Goal: Ask a question

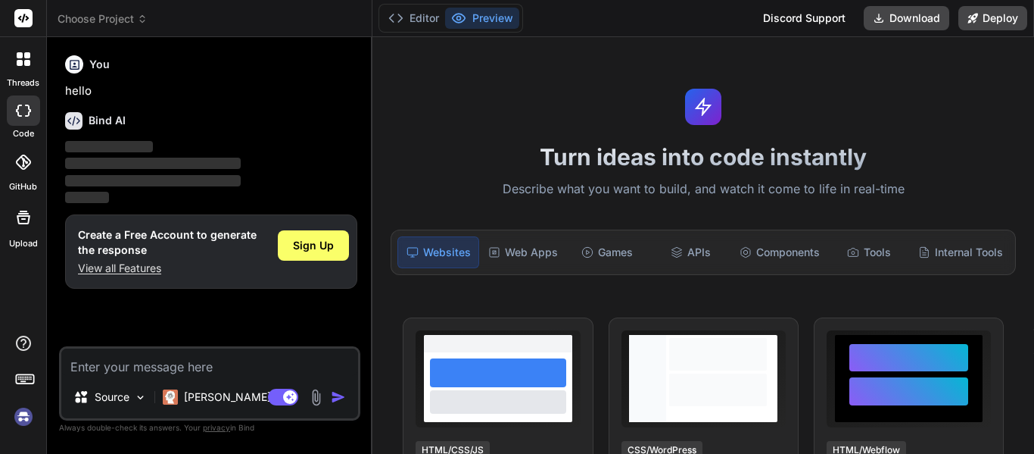
type textarea "x"
type textarea "8. Perform thou action that is (religiously) required; For action is better tha…"
type textarea "x"
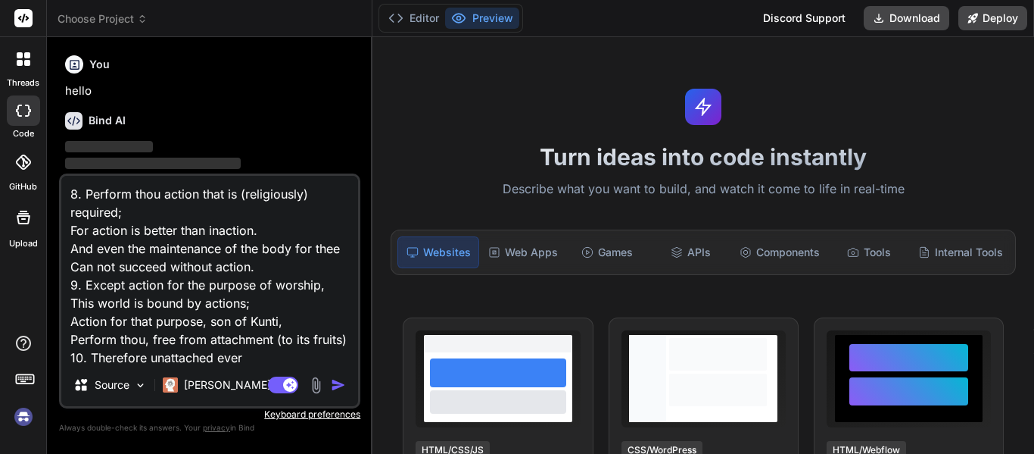
scroll to position [201, 0]
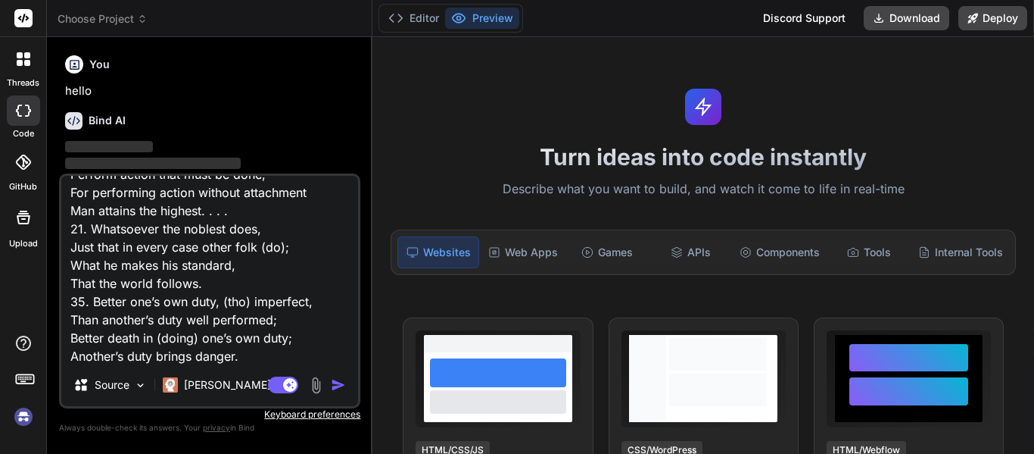
type textarea "8. Perform thou action that is (religiously) required; For action is better tha…"
type textarea "x"
type textarea "8. Perform thou action that is (religiously) required; For action is better tha…"
type textarea "x"
type textarea "8. Perform thou action that is (religiously) required; For action is better tha…"
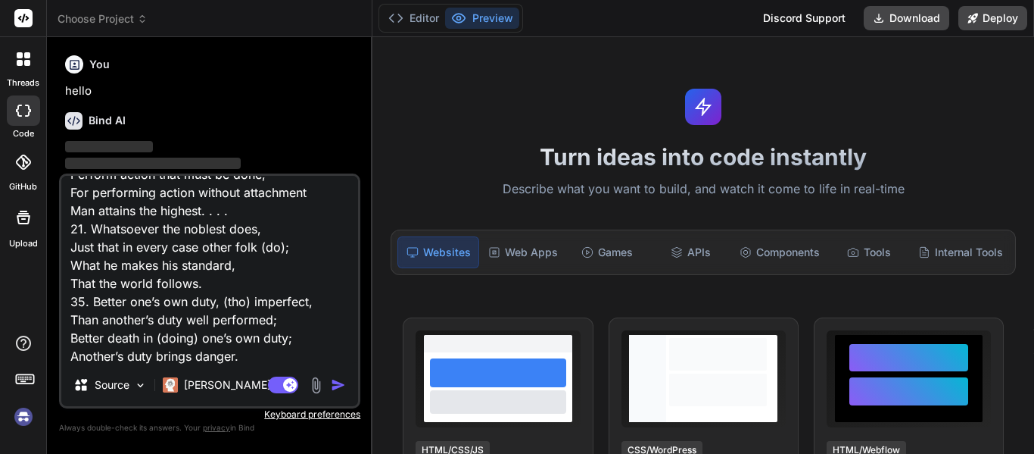
type textarea "x"
type textarea "8. Perform thou action that is (religiously) required; For action is better tha…"
type textarea "x"
type textarea "8. Perform thou action that is (religiously) required; For action is better tha…"
type textarea "x"
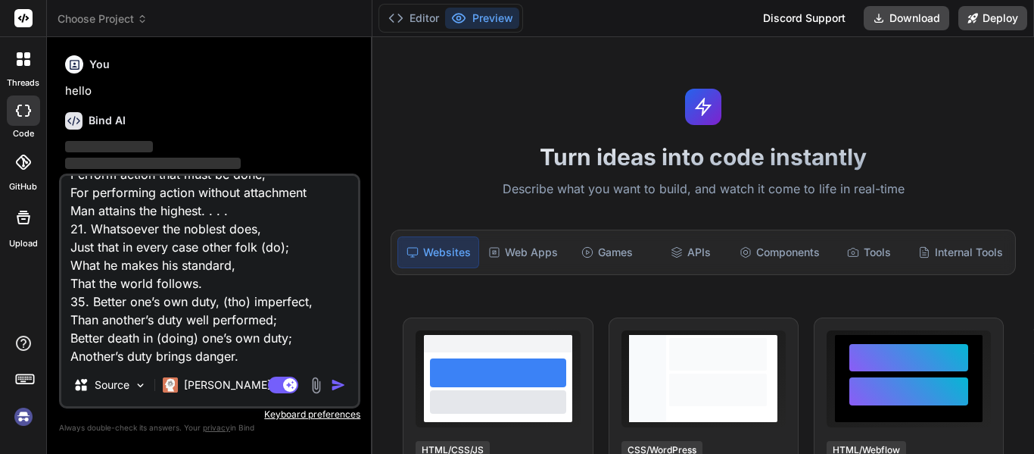
type textarea "8. Perform thou action that is (religiously) required; For action is better tha…"
type textarea "x"
type textarea "8. Perform thou action that is (religiously) required; For action is better tha…"
type textarea "x"
type textarea "8. Perform thou action that is (religiously) required; For action is better tha…"
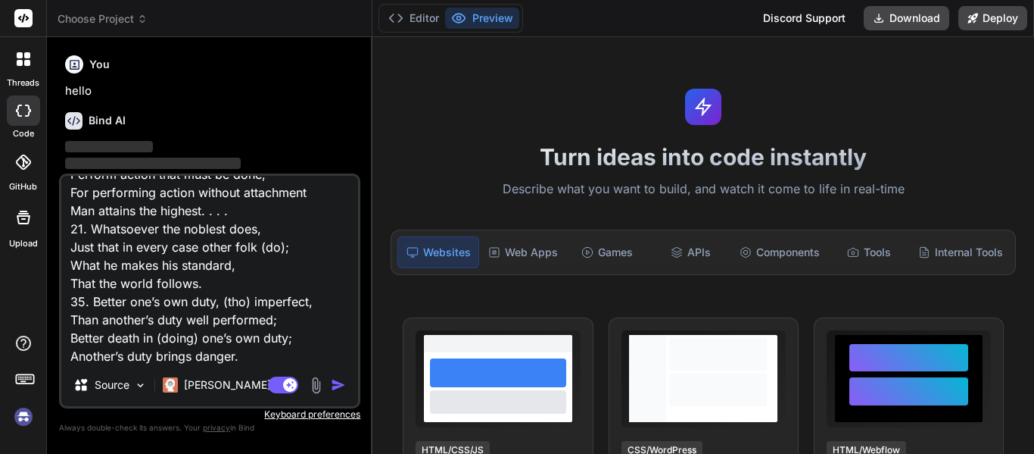
type textarea "x"
type textarea "8. Perform thou action that is (religiously) required; For action is better tha…"
type textarea "x"
type textarea "8. Perform thou action that is (religiously) required; For action is better tha…"
type textarea "x"
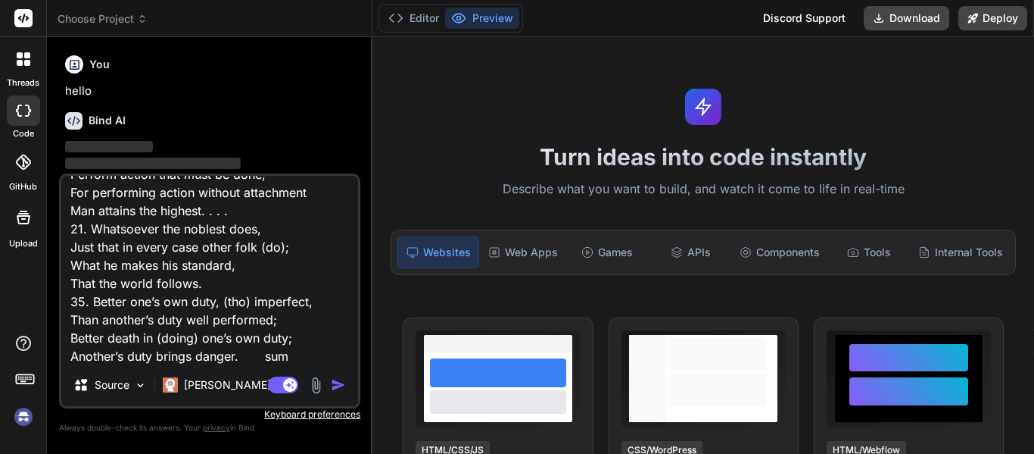
type textarea "8. Perform thou action that is (religiously) required; For action is better tha…"
type textarea "x"
type textarea "8. Perform thou action that is (religiously) required; For action is better tha…"
type textarea "x"
type textarea "8. Perform thou action that is (religiously) required; For action is better tha…"
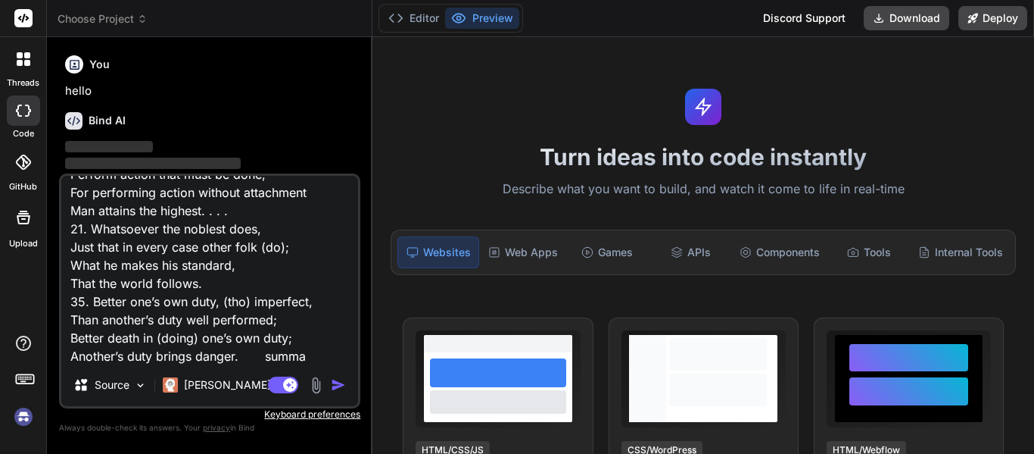
type textarea "x"
type textarea "8. Perform thou action that is (religiously) required; For action is better tha…"
type textarea "x"
type textarea "8. Perform thou action that is (religiously) required; For action is better tha…"
type textarea "x"
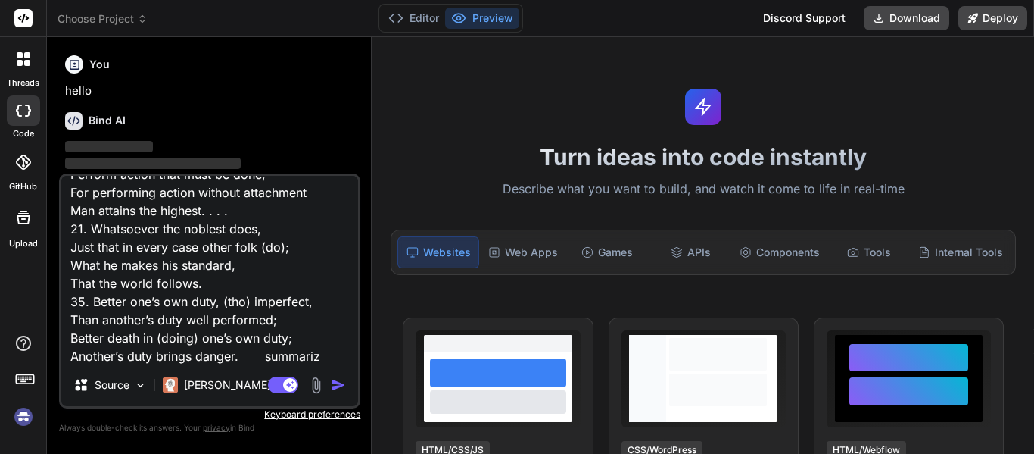
type textarea "8. Perform thou action that is (religiously) required; For action is better tha…"
type textarea "x"
type textarea "8. Perform thou action that is (religiously) required; For action is better tha…"
type textarea "x"
type textarea "8. Perform thou action that is (religiously) required; For action is better tha…"
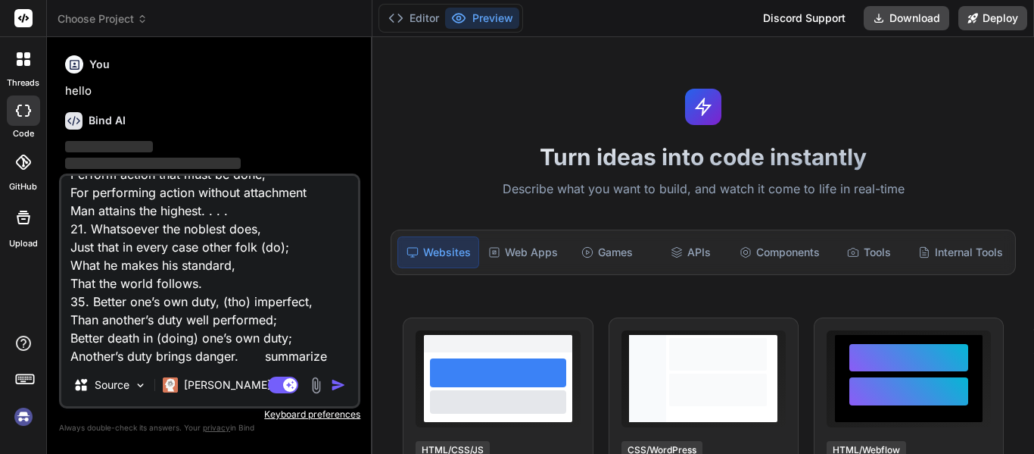
type textarea "x"
type textarea "8. Perform thou action that is (religiously) required; For action is better tha…"
type textarea "x"
type textarea "8. Perform thou action that is (religiously) required; For action is better tha…"
type textarea "x"
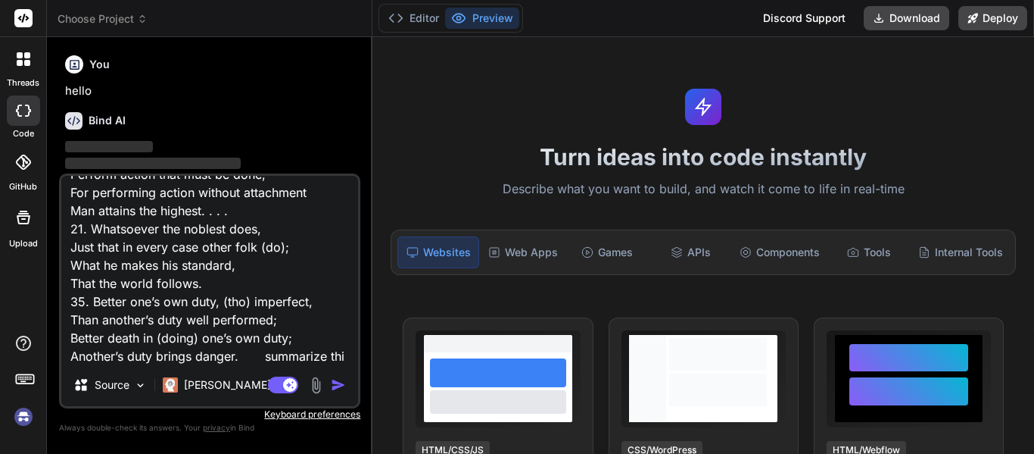
type textarea "8. Perform thou action that is (religiously) required; For action is better tha…"
type textarea "x"
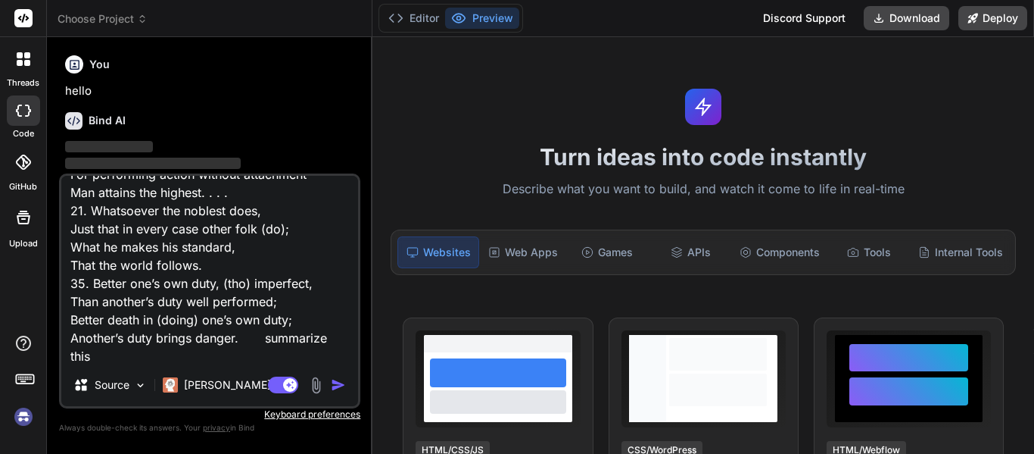
type textarea "8. Perform thou action that is (religiously) required; For action is better tha…"
type textarea "x"
type textarea "8. Perform thou action that is (religiously) required; For action is better tha…"
type textarea "x"
type textarea "8. Perform thou action that is (religiously) required; For action is better tha…"
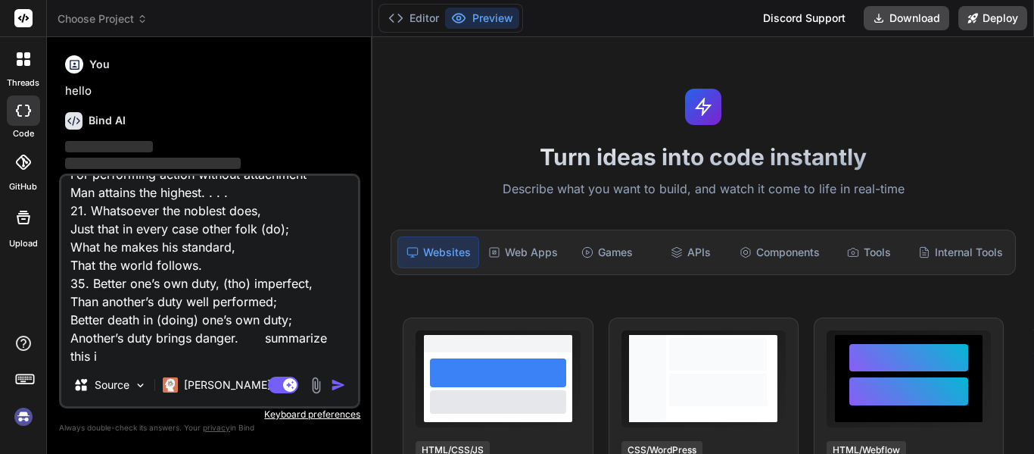
type textarea "x"
type textarea "8. Perform thou action that is (religiously) required; For action is better tha…"
type textarea "x"
type textarea "8. Perform thou action that is (religiously) required; For action is better tha…"
type textarea "x"
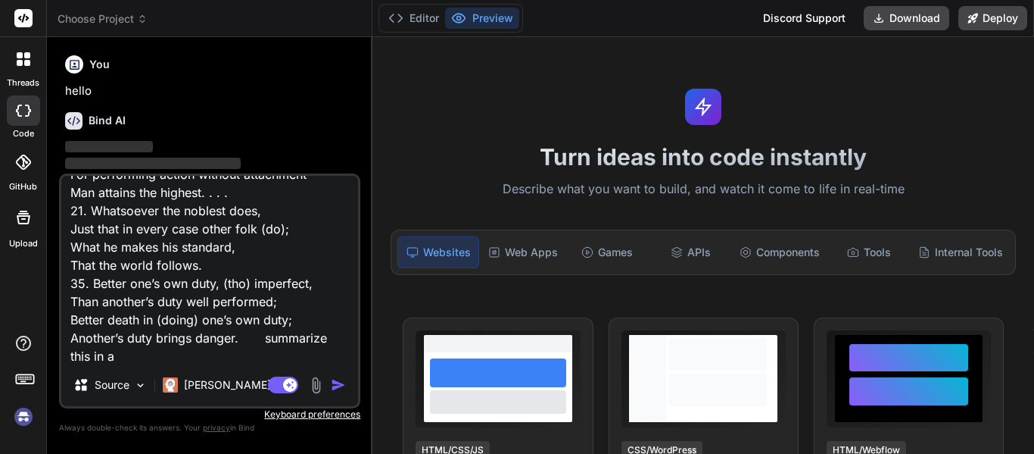
type textarea "8. Perform thou action that is (religiously) required; For action is better tha…"
type textarea "x"
type textarea "8. Perform thou action that is (religiously) required; For action is better tha…"
type textarea "x"
type textarea "8. Perform thou action that is (religiously) required; For action is better tha…"
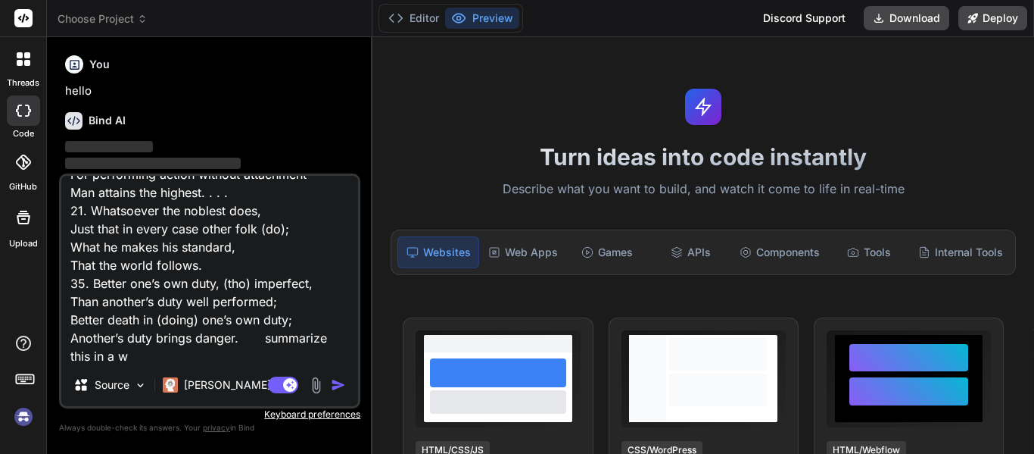
type textarea "x"
type textarea "8. Perform thou action that is (religiously) required; For action is better tha…"
type textarea "x"
type textarea "8. Perform thou action that is (religiously) required; For action is better tha…"
type textarea "x"
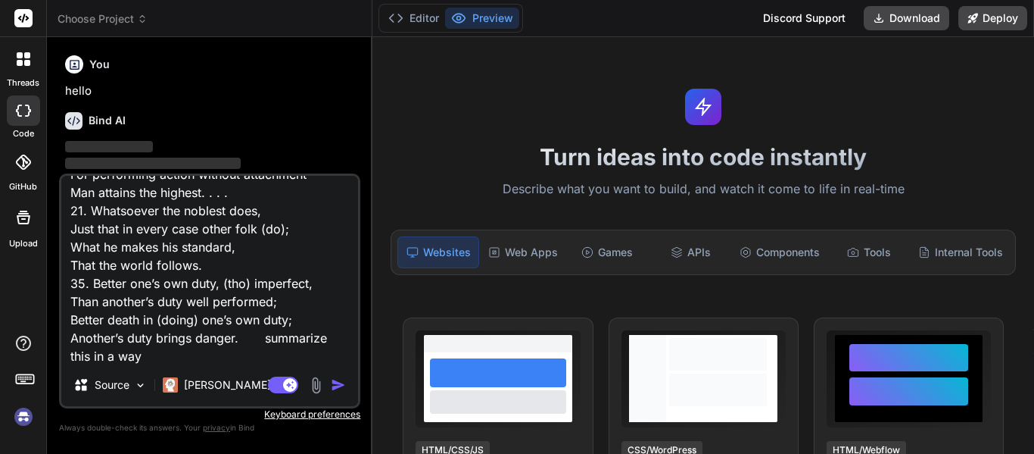
type textarea "8. Perform thou action that is (religiously) required; For action is better tha…"
type textarea "x"
type textarea "8. Perform thou action that is (religiously) required; For action is better tha…"
type textarea "x"
type textarea "8. Perform thou action that is (religiously) required; For action is better tha…"
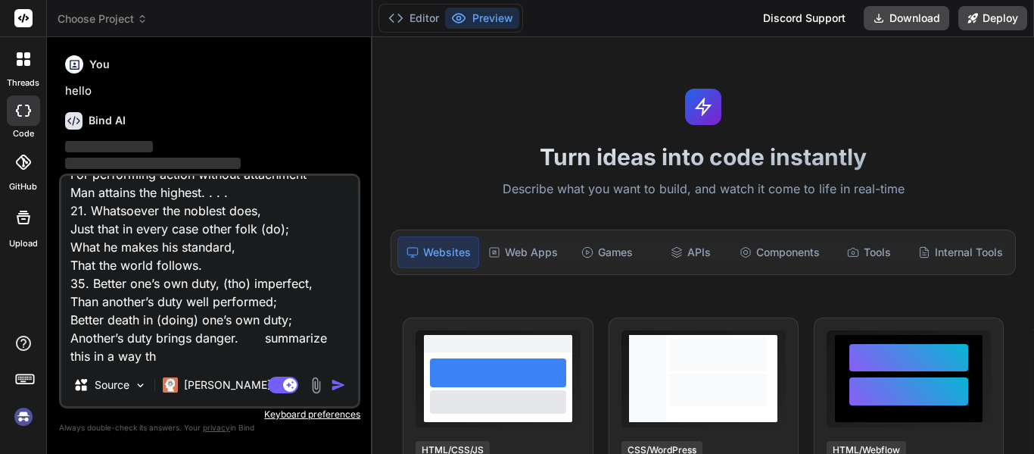
type textarea "x"
type textarea "8. Perform thou action that is (religiously) required; For action is better tha…"
type textarea "x"
type textarea "8. Perform thou action that is (religiously) required; For action is better tha…"
type textarea "x"
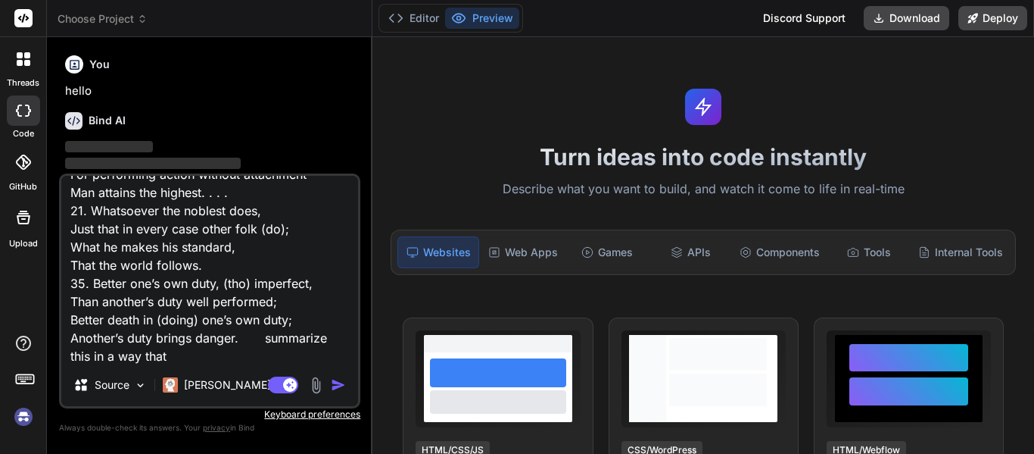
type textarea "8. Perform thou action that is (religiously) required; For action is better tha…"
type textarea "x"
type textarea "8. Perform thou action that is (religiously) required; For action is better tha…"
type textarea "x"
type textarea "8. Perform thou action that is (religiously) required; For action is better tha…"
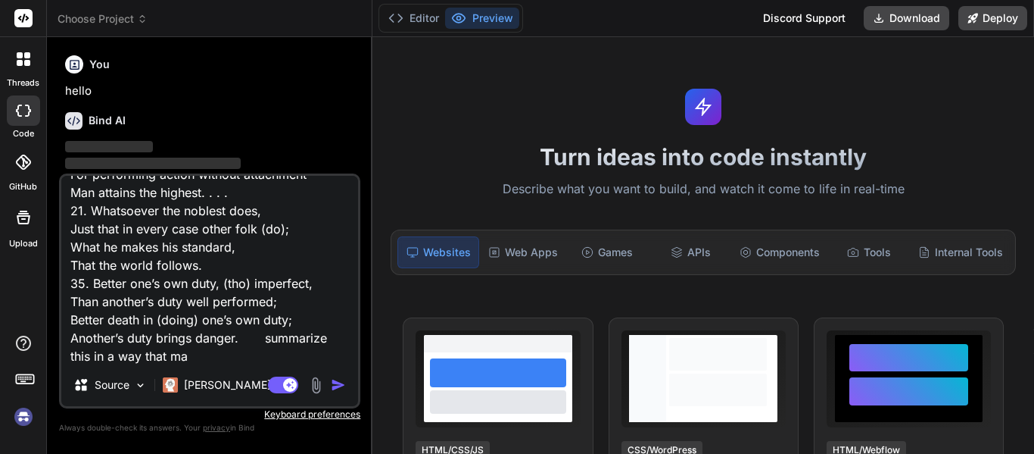
type textarea "x"
type textarea "8. Perform thou action that is (religiously) required; For action is better tha…"
type textarea "x"
type textarea "8. Perform thou action that is (religiously) required; For action is better tha…"
type textarea "x"
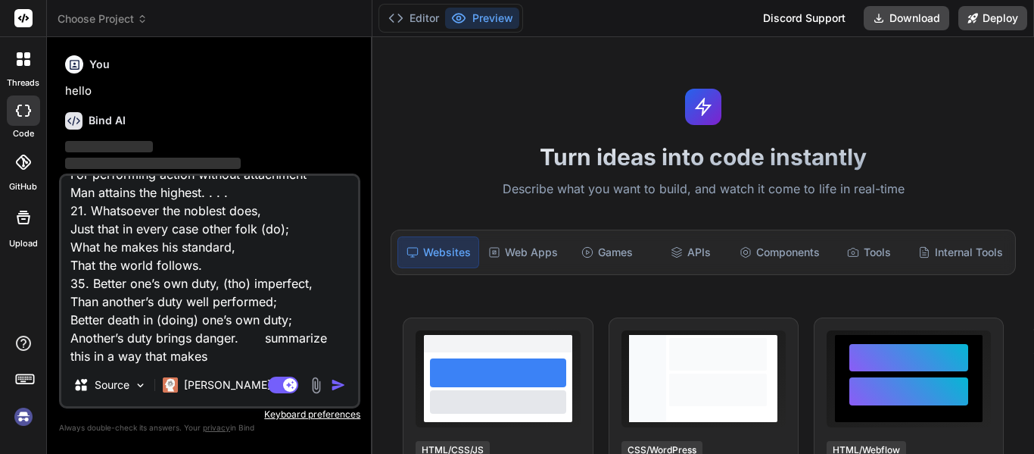
type textarea "8. Perform thou action that is (religiously) required; For action is better tha…"
type textarea "x"
type textarea "8. Perform thou action that is (religiously) required; For action is better tha…"
type textarea "x"
type textarea "8. Perform thou action that is (religiously) required; For action is better tha…"
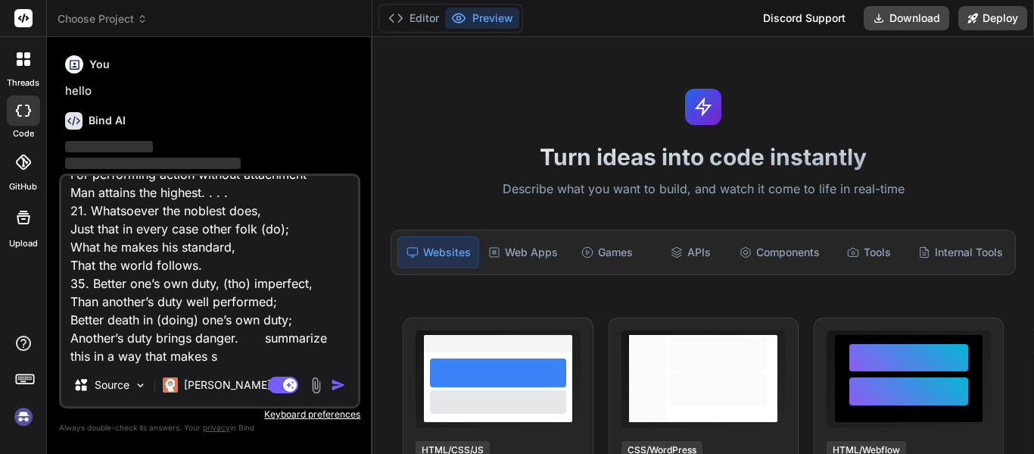
type textarea "x"
type textarea "8. Perform thou action that is (religiously) required; For action is better tha…"
type textarea "x"
type textarea "8. Perform thou action that is (religiously) required; For action is better tha…"
type textarea "x"
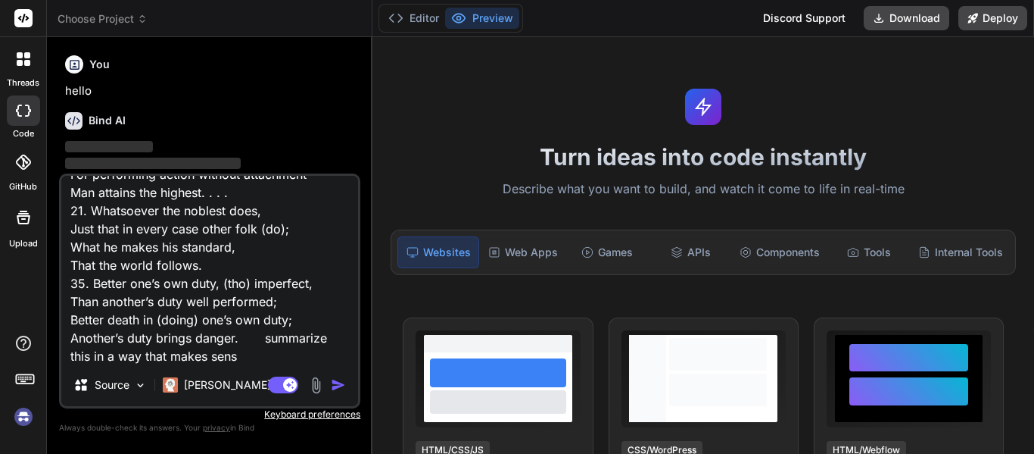
type textarea "8. Perform thou action that is (religiously) required; For action is better tha…"
type textarea "x"
type textarea "8. Perform thou action that is (religiously) required; For action is better tha…"
click at [337, 381] on img "button" at bounding box center [338, 384] width 15 height 15
click at [332, 385] on img "button" at bounding box center [338, 384] width 15 height 15
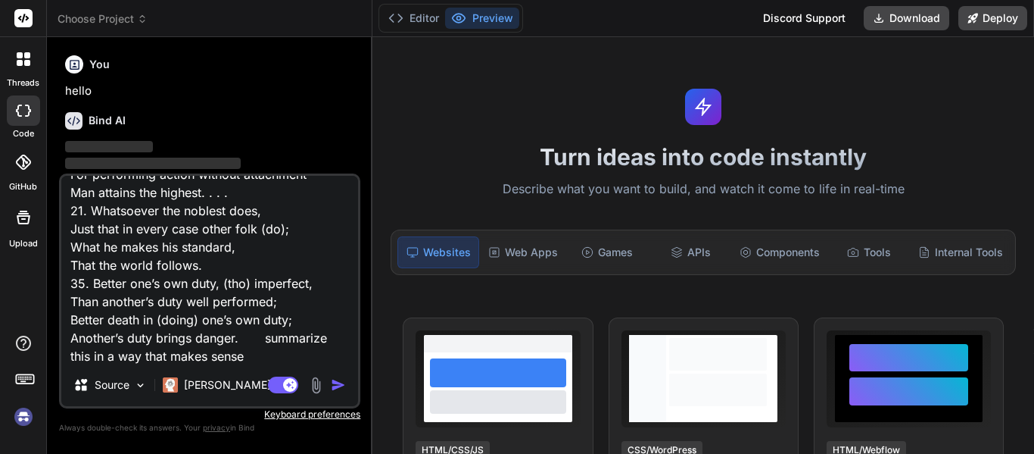
click at [335, 388] on img "button" at bounding box center [338, 384] width 15 height 15
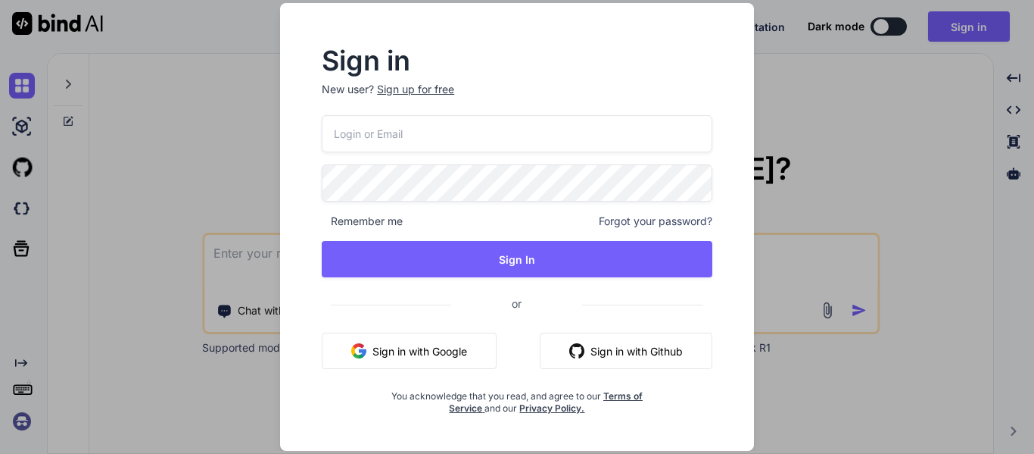
click at [451, 352] on button "Sign in with Google" at bounding box center [409, 350] width 175 height 36
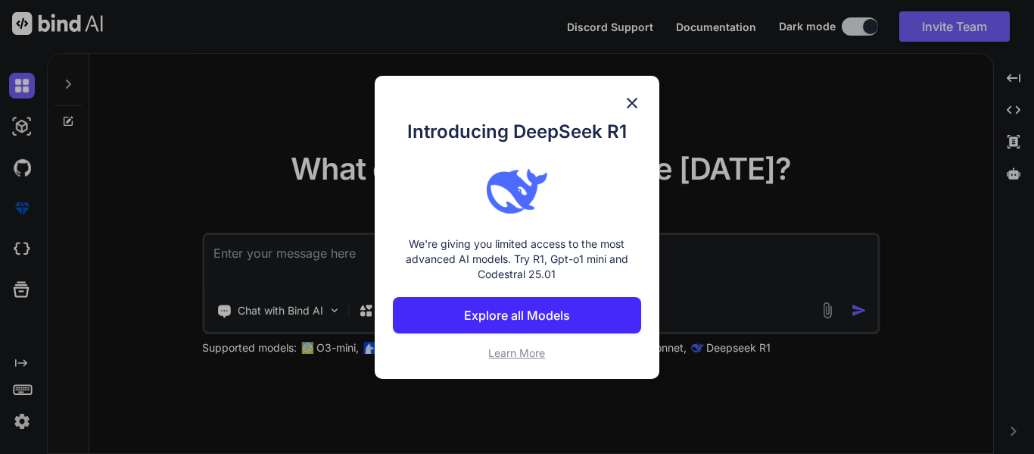
click at [635, 98] on img at bounding box center [632, 103] width 18 height 18
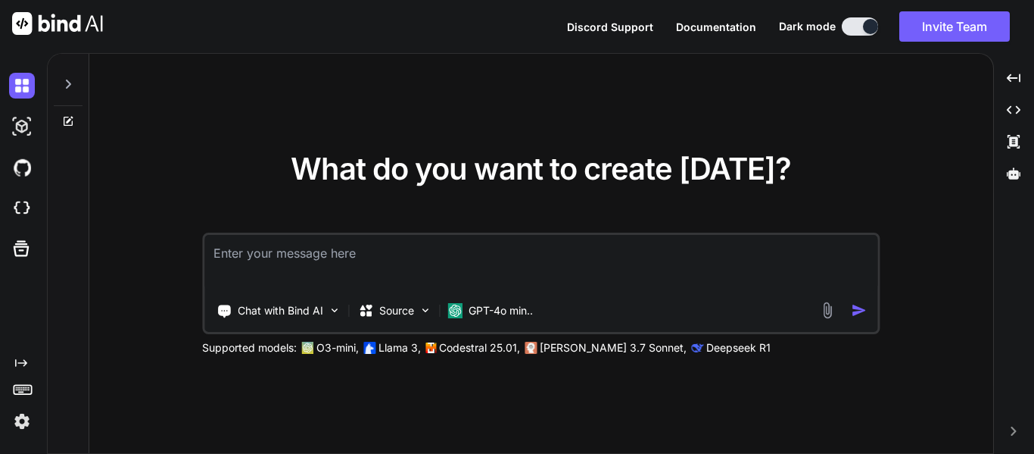
click at [446, 263] on textarea at bounding box center [540, 263] width 673 height 56
paste textarea "8. Perform thou action that is (religiously) required; For action is better tha…"
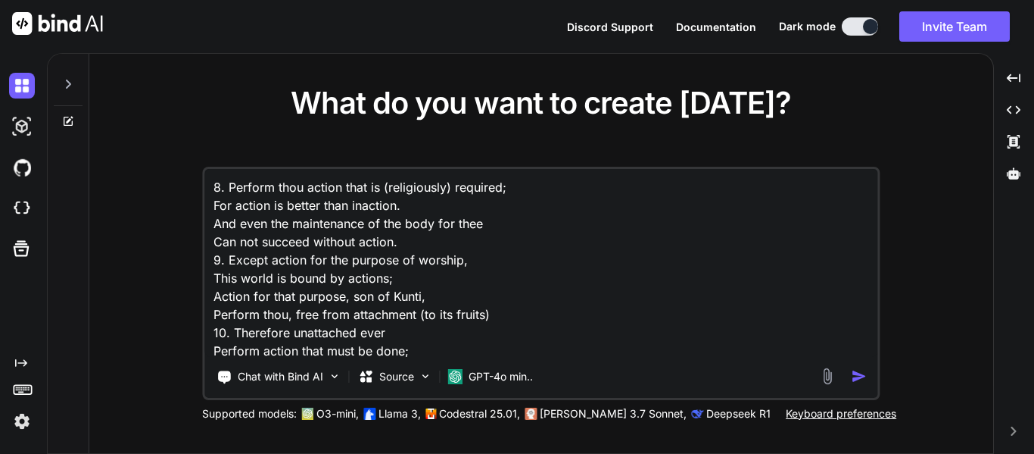
scroll to position [184, 0]
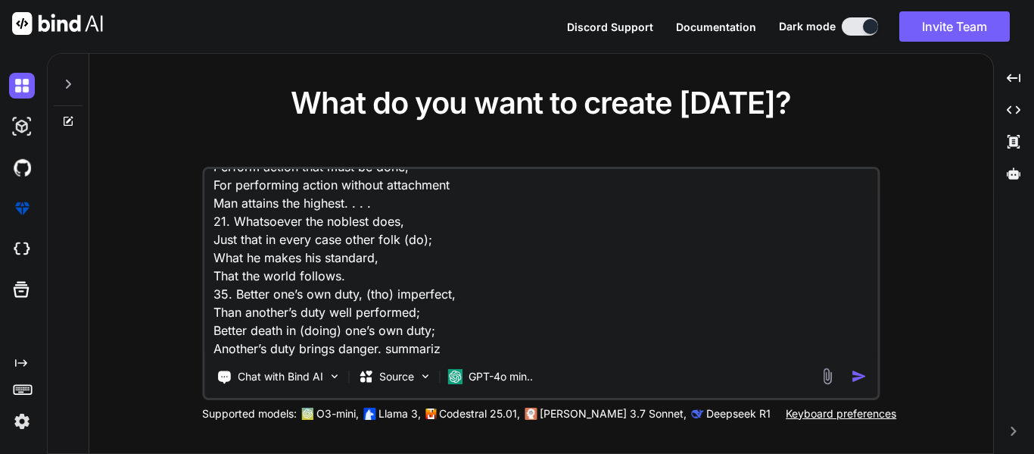
type textarea "8. Perform thou action that is (religiously) required; For action is better tha…"
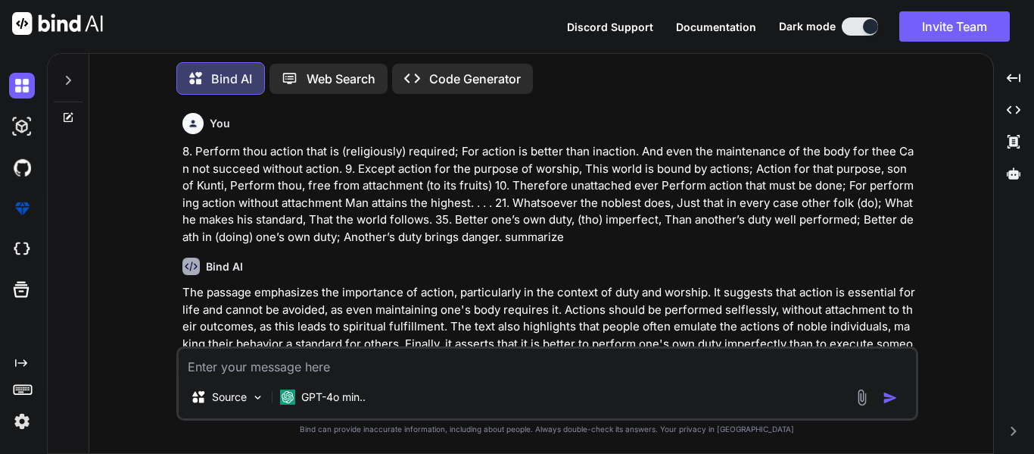
scroll to position [51, 0]
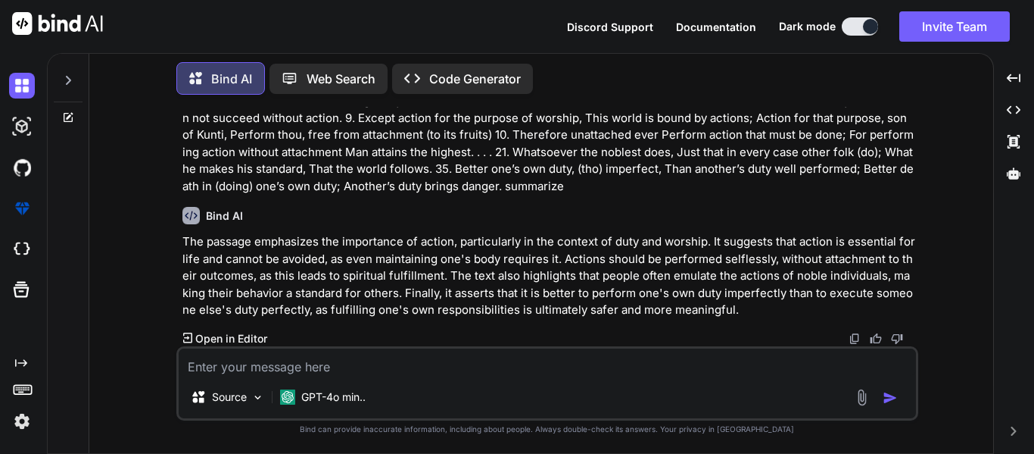
type textarea "V"
paste textarea "What, now, is the Noble Truth of Suffering? Birth is suffering; Decay is suffer…"
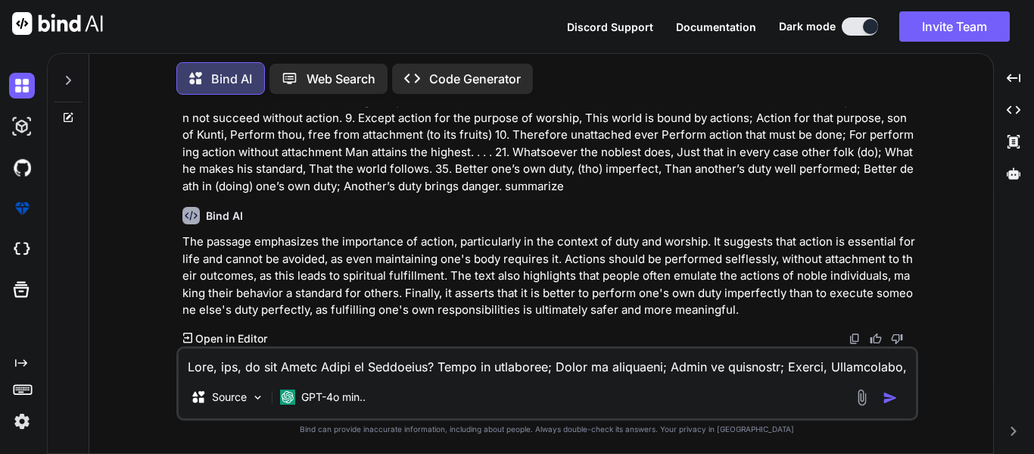
scroll to position [74, 0]
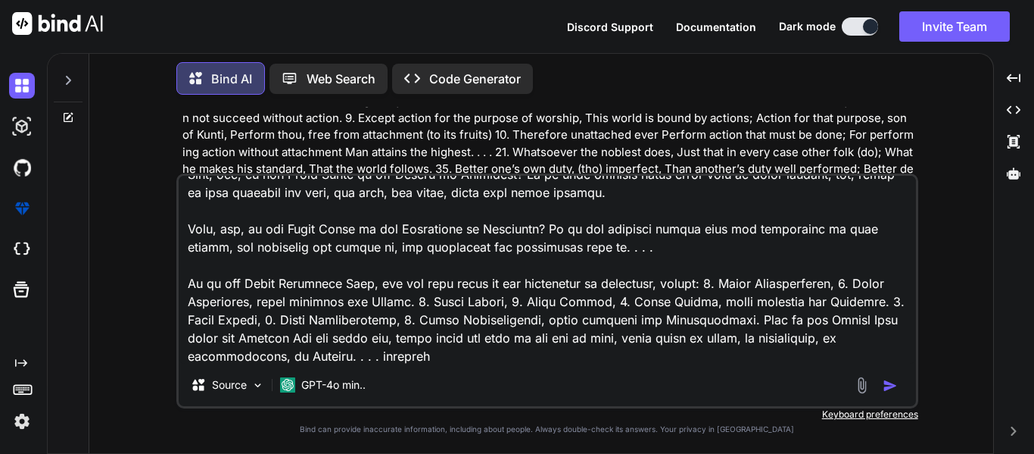
type textarea "What, now, is the Noble Truth of Suffering? Birth is suffering; Decay is suffer…"
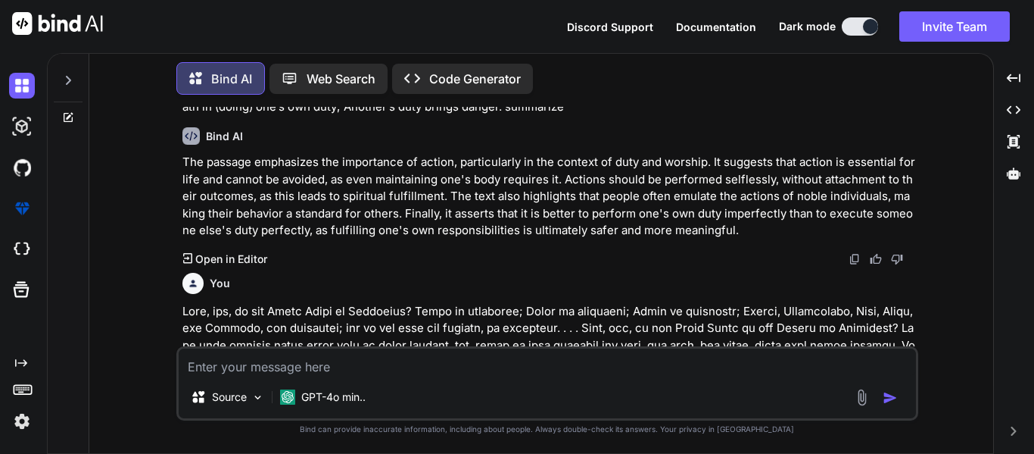
scroll to position [0, 0]
